Goal: Task Accomplishment & Management: Use online tool/utility

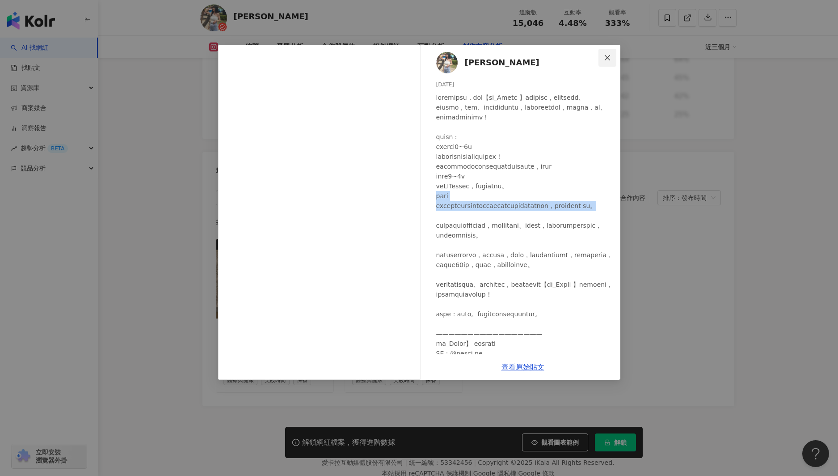
click at [607, 59] on icon "close" at bounding box center [607, 57] width 7 height 7
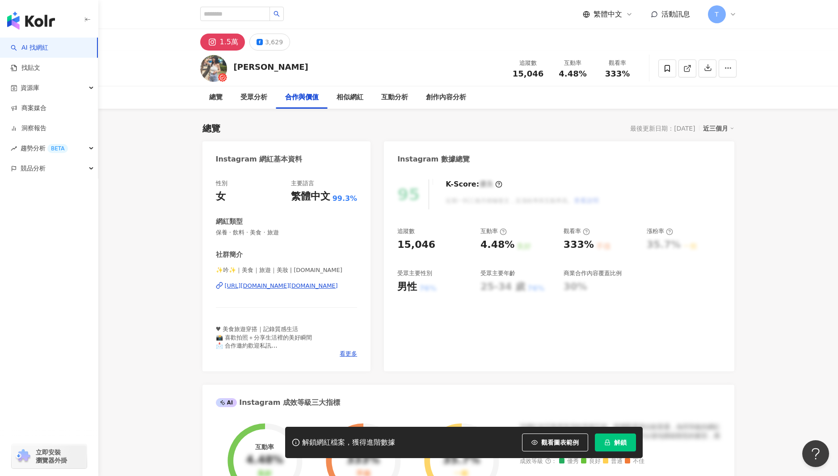
click at [48, 44] on link "AI 找網紅" at bounding box center [30, 47] width 38 height 9
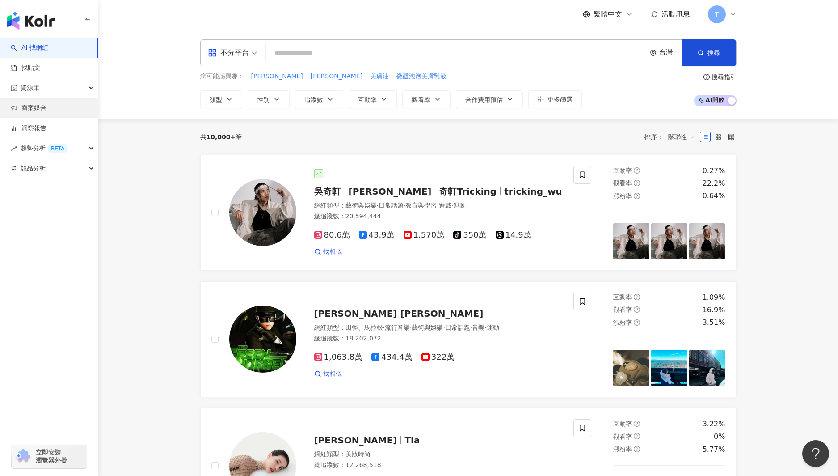
click at [42, 109] on link "商案媒合" at bounding box center [29, 108] width 36 height 9
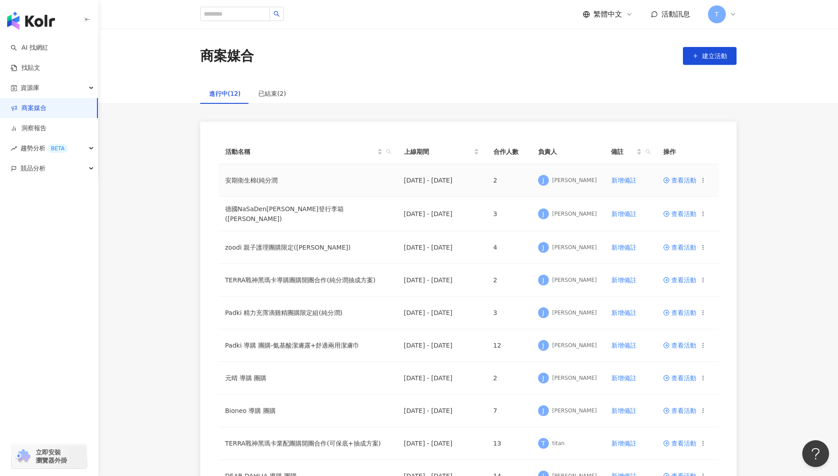
click at [679, 181] on span "查看活動" at bounding box center [679, 180] width 33 height 6
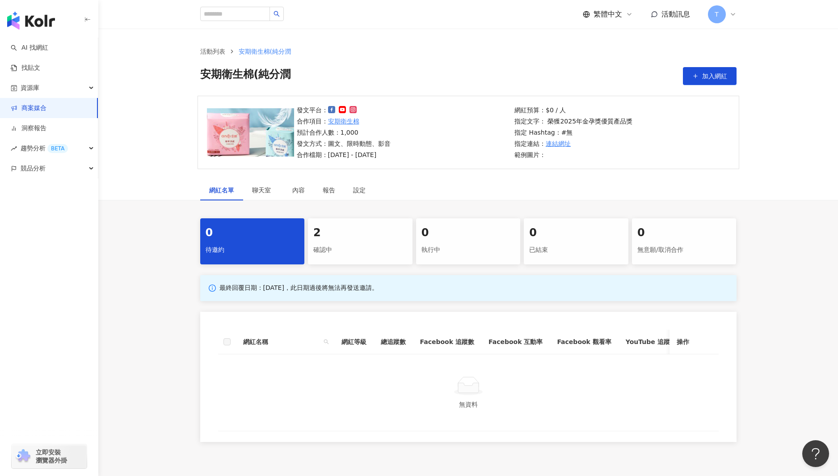
click at [330, 245] on div "確認中" at bounding box center [360, 249] width 94 height 15
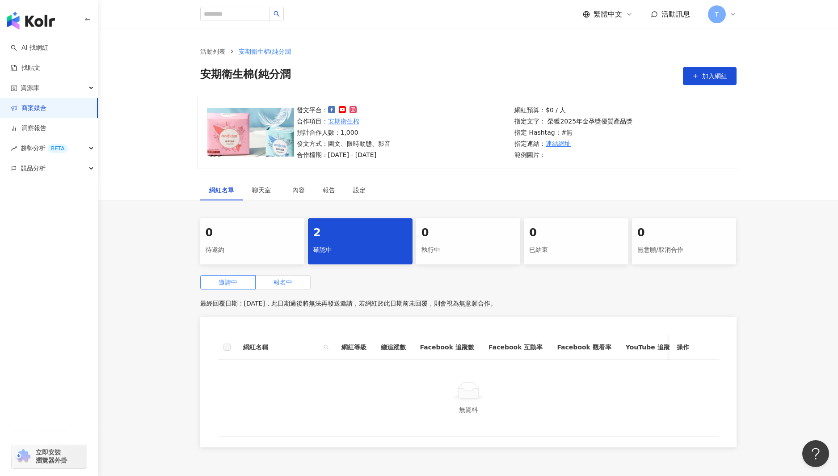
click at [285, 282] on span "報名中" at bounding box center [283, 281] width 19 height 7
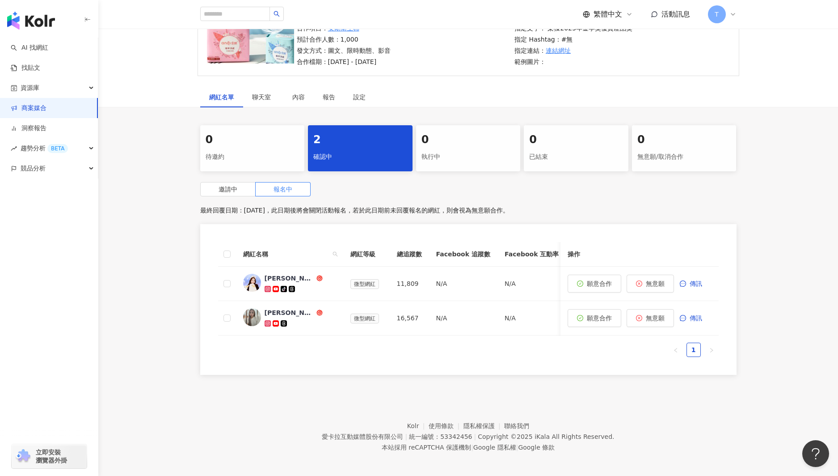
scroll to position [97, 0]
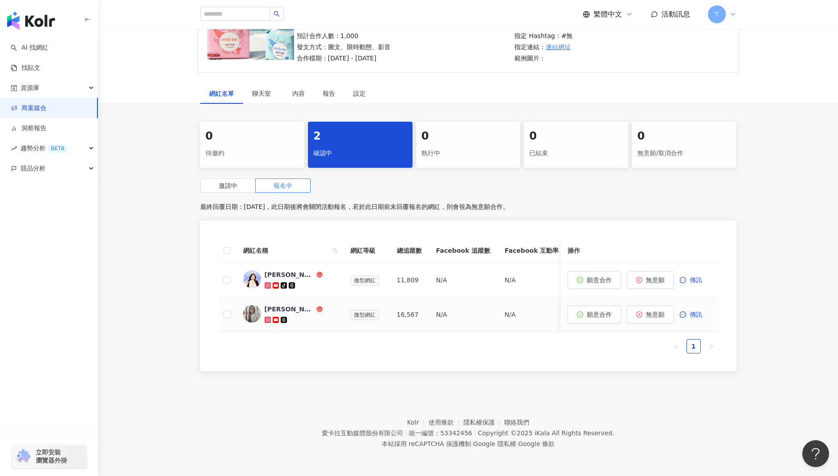
click at [247, 315] on img at bounding box center [252, 313] width 18 height 18
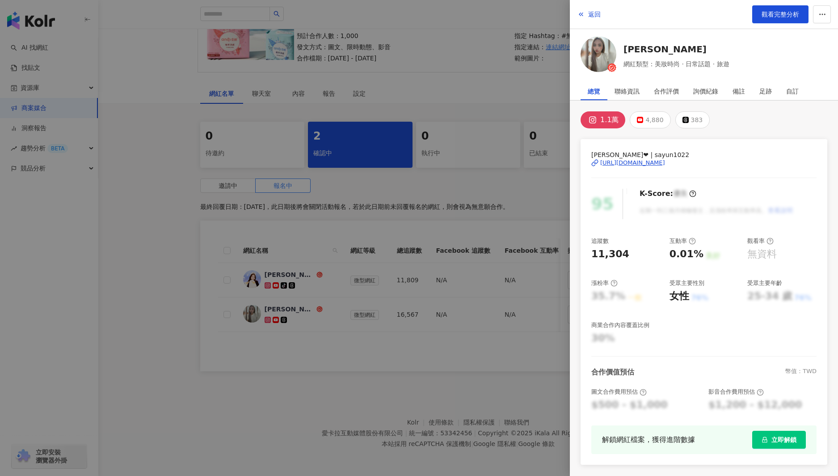
click at [665, 161] on div "[URL][DOMAIN_NAME]" at bounding box center [632, 163] width 65 height 8
drag, startPoint x: 486, startPoint y: 53, endPoint x: 283, endPoint y: 6, distance: 208.6
click at [482, 54] on div at bounding box center [419, 238] width 838 height 476
